Goal: Navigation & Orientation: Find specific page/section

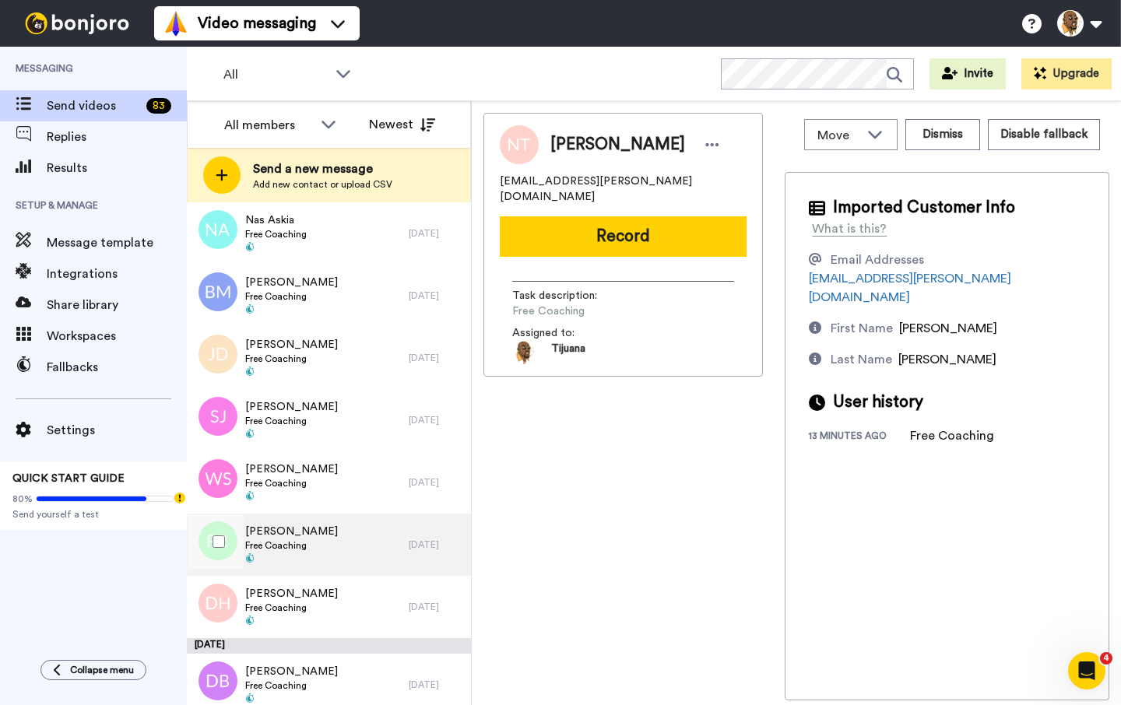
scroll to position [4744, 0]
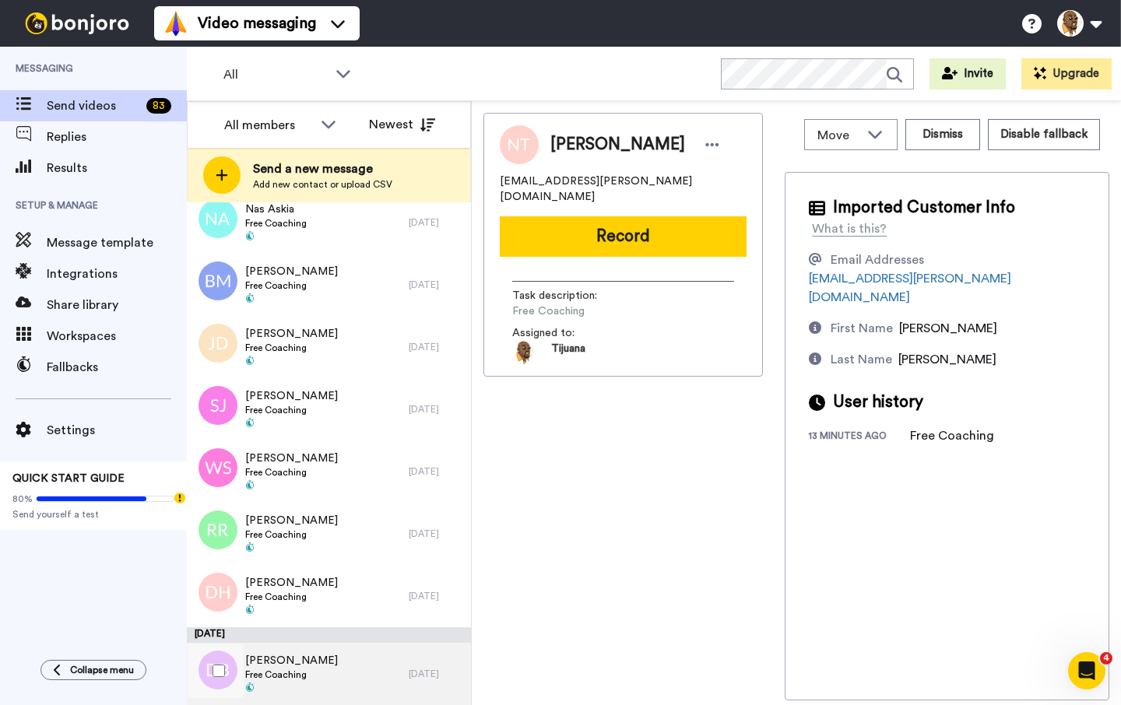
click at [381, 680] on div "Dexter Braithwaite Free Coaching" at bounding box center [298, 674] width 222 height 62
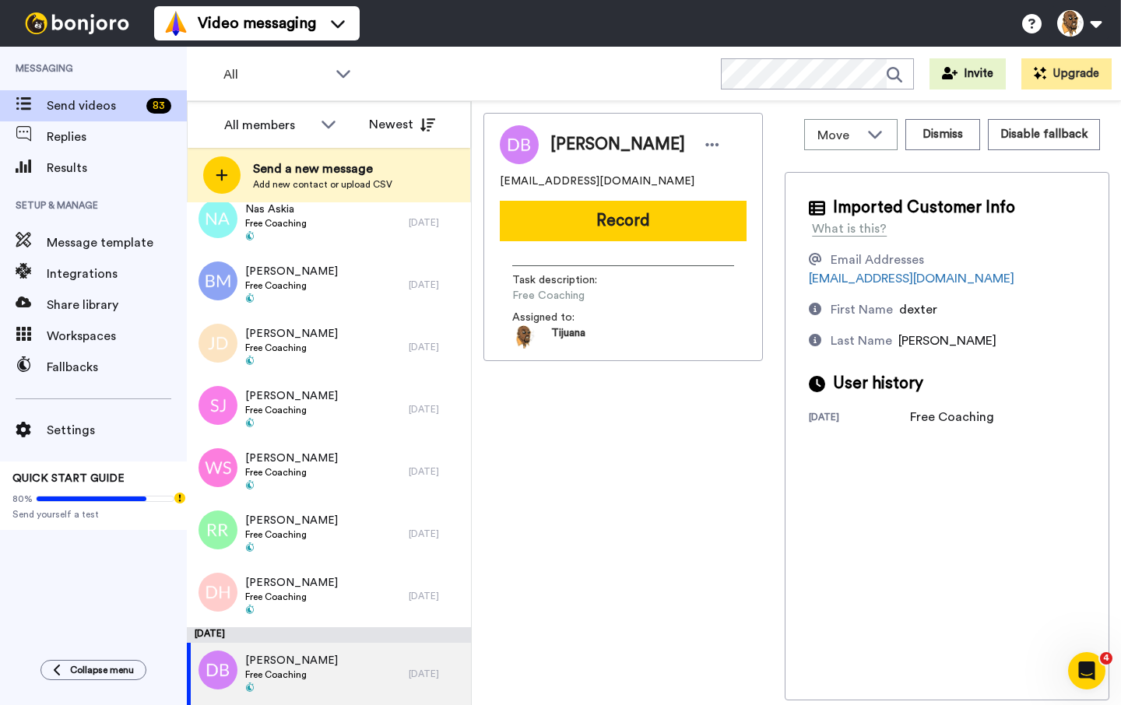
scroll to position [4744, 0]
